Goal: Task Accomplishment & Management: Manage account settings

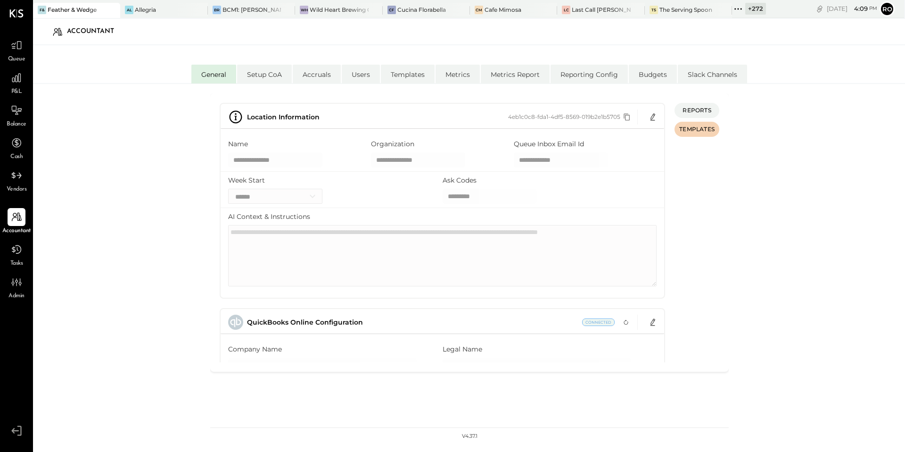
select select "**"
select select "*******"
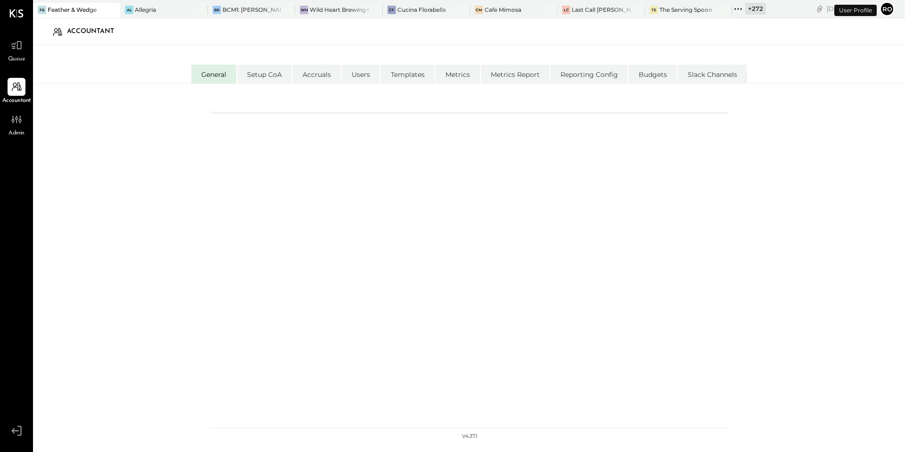
select select "**"
select select "*******"
